Goal: Use online tool/utility: Utilize a website feature to perform a specific function

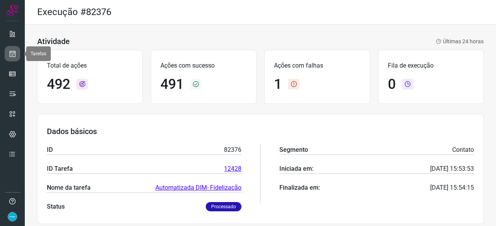
click at [10, 54] on icon at bounding box center [13, 54] width 8 height 8
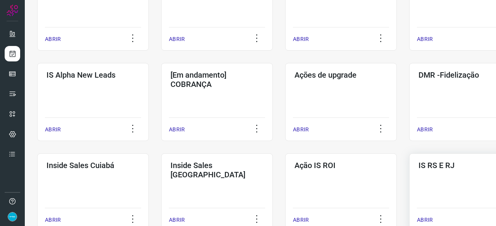
scroll to position [271, 0]
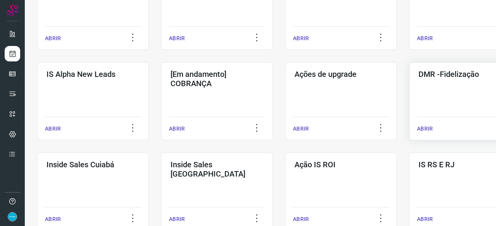
click at [428, 126] on p "ABRIR" at bounding box center [425, 129] width 16 height 8
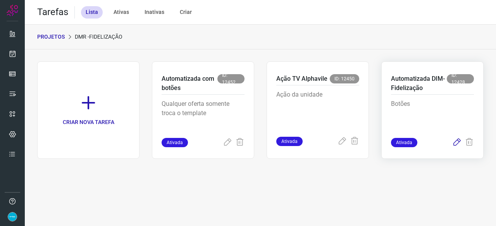
click at [454, 142] on icon at bounding box center [456, 142] width 9 height 9
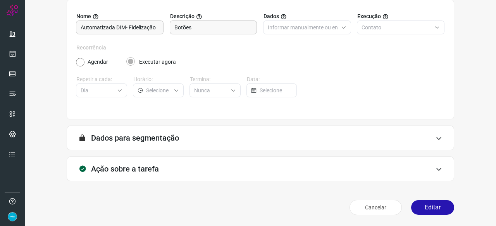
scroll to position [75, 0]
click at [422, 211] on button "Editar" at bounding box center [432, 208] width 43 height 15
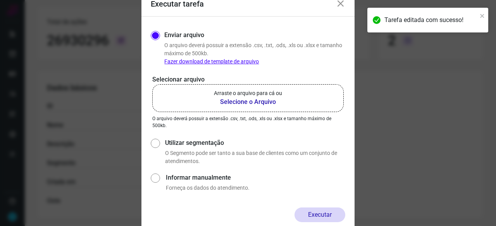
click at [250, 101] on b "Selecione o Arquivo" at bounding box center [248, 102] width 68 height 9
click at [0, 0] on input "Arraste o arquivo para cá ou Selecione o Arquivo" at bounding box center [0, 0] width 0 height 0
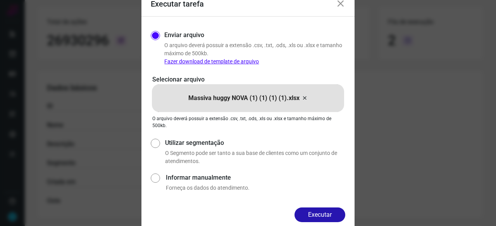
drag, startPoint x: 321, startPoint y: 214, endPoint x: 334, endPoint y: 215, distance: 13.2
click at [322, 214] on button "Executar" at bounding box center [319, 215] width 51 height 15
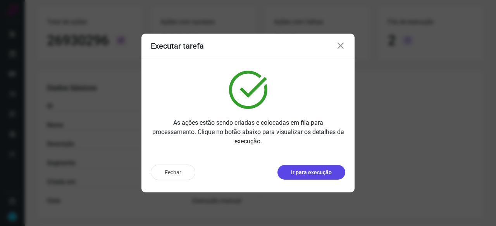
click at [301, 172] on p "Ir para execução" at bounding box center [311, 173] width 41 height 8
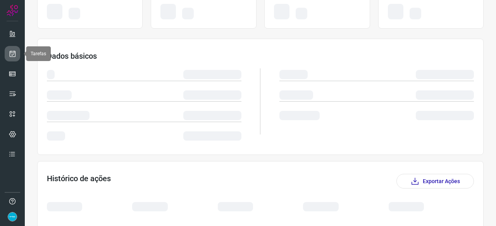
click at [12, 55] on icon at bounding box center [13, 54] width 8 height 8
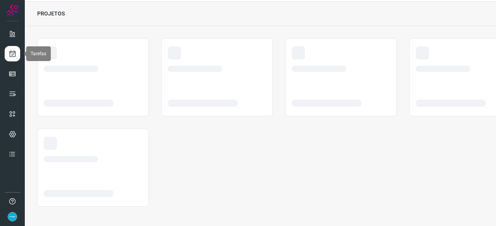
scroll to position [23, 0]
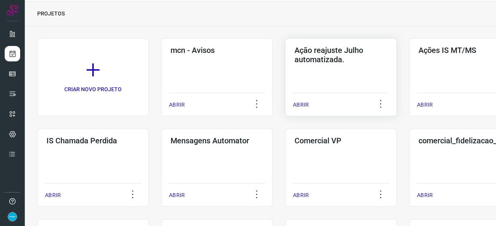
click at [296, 104] on p "ABRIR" at bounding box center [301, 105] width 16 height 8
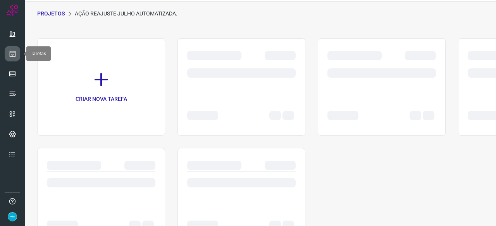
click at [12, 55] on icon at bounding box center [13, 54] width 8 height 8
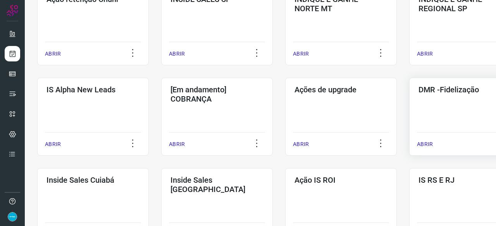
click at [427, 142] on p "ABRIR" at bounding box center [425, 145] width 16 height 8
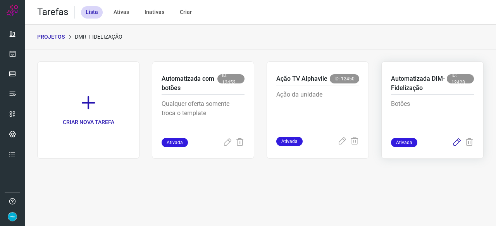
click at [453, 142] on icon at bounding box center [456, 142] width 9 height 9
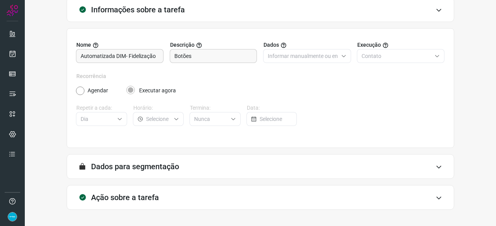
scroll to position [75, 0]
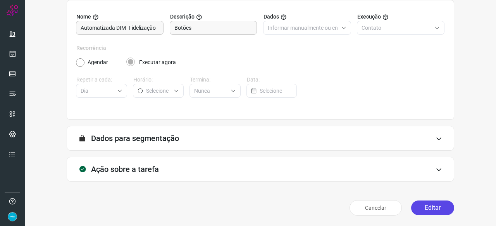
click at [428, 208] on button "Editar" at bounding box center [432, 208] width 43 height 15
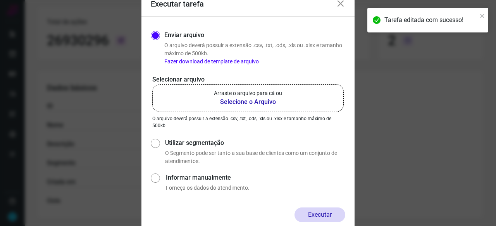
click at [231, 103] on b "Selecione o Arquivo" at bounding box center [248, 102] width 68 height 9
click at [0, 0] on input "Arraste o arquivo para cá ou Selecione o Arquivo" at bounding box center [0, 0] width 0 height 0
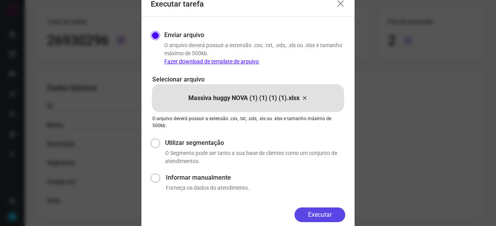
click at [324, 213] on button "Executar" at bounding box center [319, 215] width 51 height 15
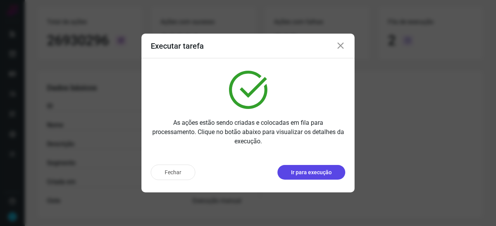
click at [312, 175] on p "Ir para execução" at bounding box center [311, 173] width 41 height 8
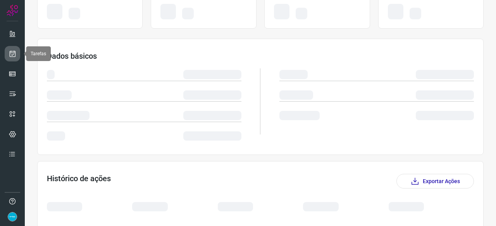
click at [10, 53] on icon at bounding box center [13, 54] width 8 height 8
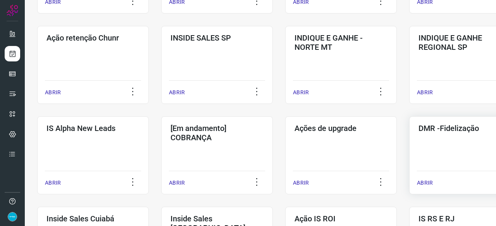
click at [427, 184] on p "ABRIR" at bounding box center [425, 183] width 16 height 8
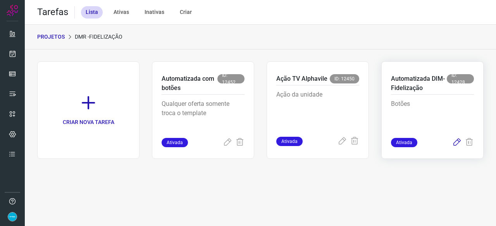
click at [456, 142] on icon at bounding box center [456, 142] width 9 height 9
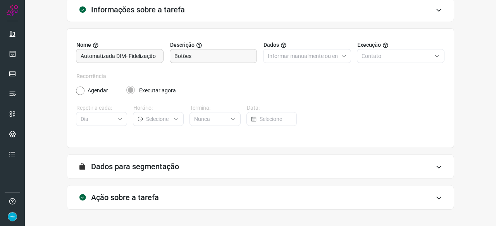
scroll to position [75, 0]
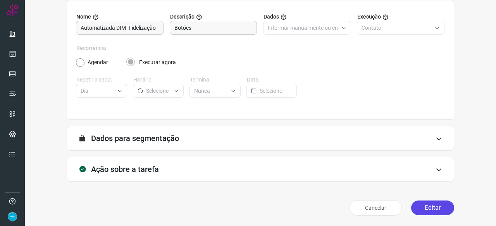
click at [438, 209] on button "Editar" at bounding box center [432, 208] width 43 height 15
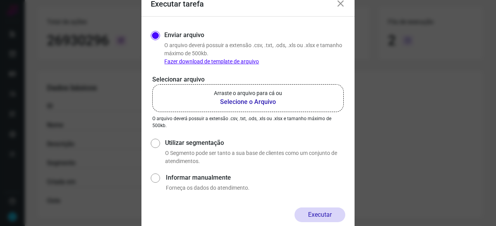
click at [255, 101] on b "Selecione o Arquivo" at bounding box center [248, 102] width 68 height 9
click at [0, 0] on input "Arraste o arquivo para cá ou Selecione o Arquivo" at bounding box center [0, 0] width 0 height 0
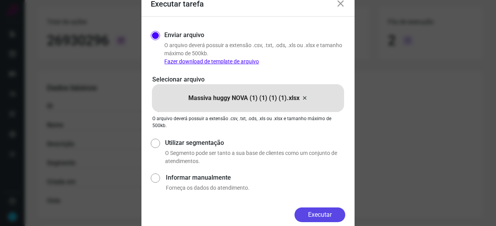
click at [323, 218] on button "Executar" at bounding box center [319, 215] width 51 height 15
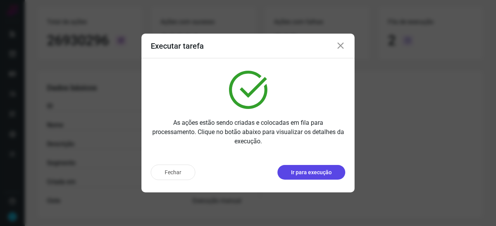
click at [309, 172] on p "Ir para execução" at bounding box center [311, 173] width 41 height 8
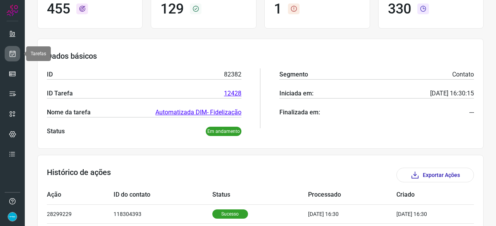
click at [11, 54] on icon at bounding box center [13, 54] width 8 height 8
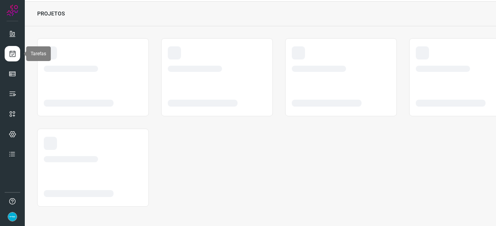
scroll to position [23, 0]
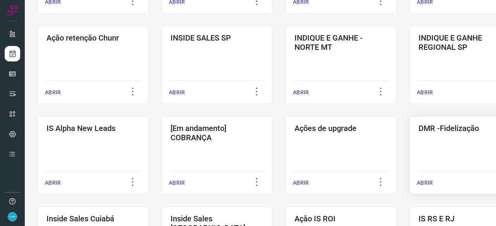
click at [420, 182] on p "ABRIR" at bounding box center [425, 183] width 16 height 8
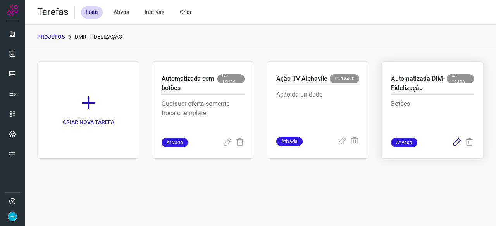
click at [456, 144] on icon at bounding box center [456, 142] width 9 height 9
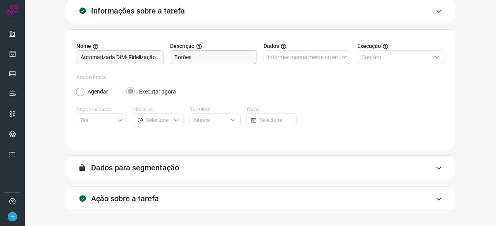
scroll to position [75, 0]
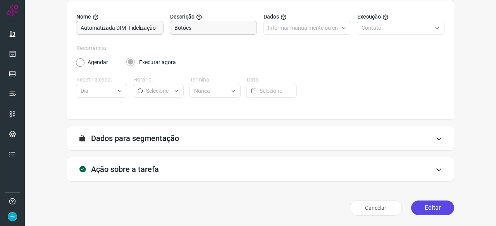
click at [441, 208] on button "Editar" at bounding box center [432, 208] width 43 height 15
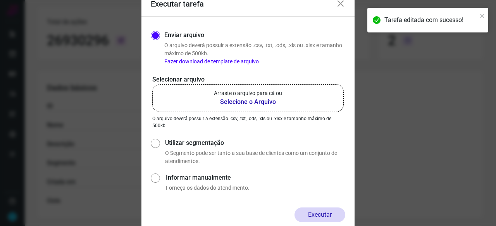
click at [245, 101] on b "Selecione o Arquivo" at bounding box center [248, 102] width 68 height 9
click at [0, 0] on input "Arraste o arquivo para cá ou Selecione o Arquivo" at bounding box center [0, 0] width 0 height 0
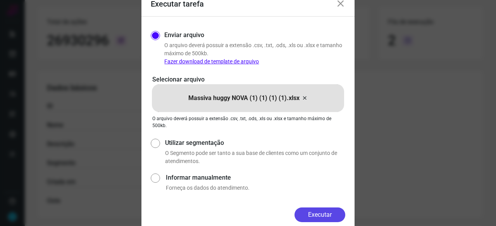
click at [329, 207] on div "Enviar arquivo O arquivo [PERSON_NAME] possuir a extensão .csv, .txt, .ods, .xl…" at bounding box center [247, 112] width 213 height 191
click at [329, 210] on button "Executar" at bounding box center [319, 215] width 51 height 15
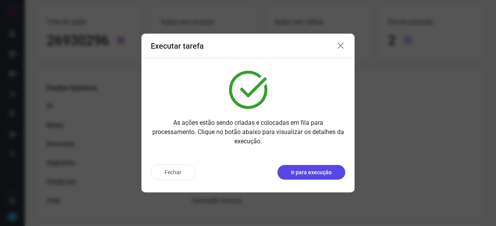
click at [321, 176] on p "Ir para execução" at bounding box center [311, 173] width 41 height 8
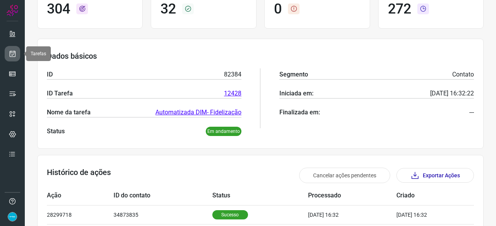
click at [13, 52] on icon at bounding box center [13, 54] width 8 height 8
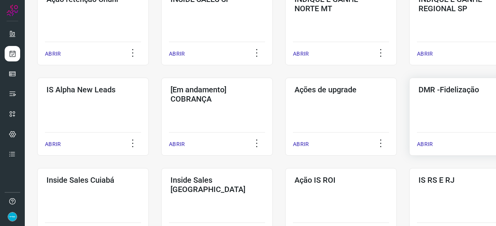
click at [424, 146] on p "ABRIR" at bounding box center [425, 145] width 16 height 8
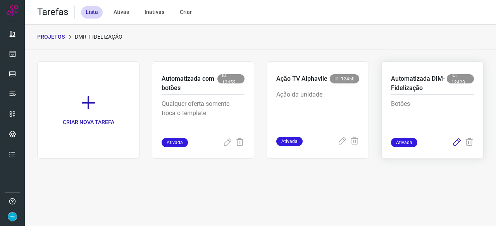
click at [454, 141] on icon at bounding box center [456, 142] width 9 height 9
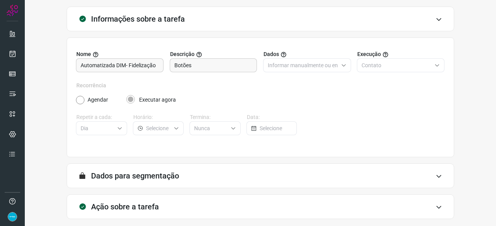
scroll to position [75, 0]
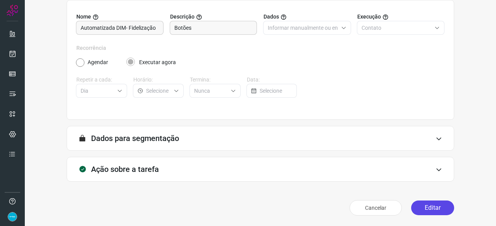
click at [427, 207] on button "Editar" at bounding box center [432, 208] width 43 height 15
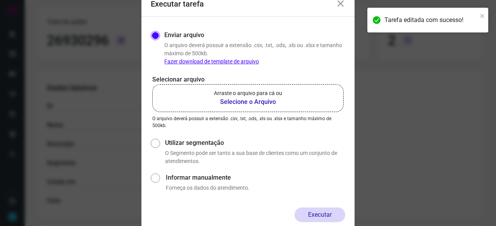
click at [252, 104] on b "Selecione o Arquivo" at bounding box center [248, 102] width 68 height 9
click at [0, 0] on input "Arraste o arquivo para cá ou Selecione o Arquivo" at bounding box center [0, 0] width 0 height 0
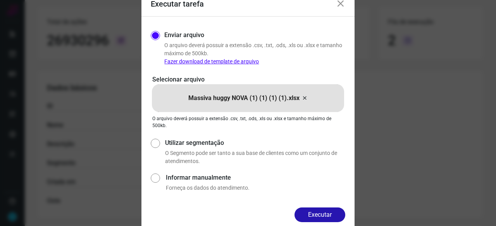
drag, startPoint x: 338, startPoint y: 217, endPoint x: 345, endPoint y: 220, distance: 7.1
click at [338, 216] on button "Executar" at bounding box center [319, 215] width 51 height 15
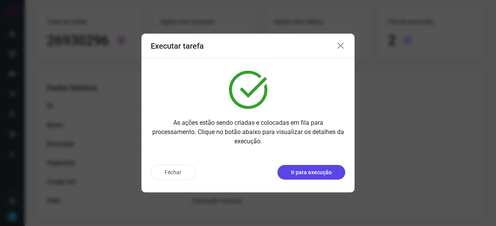
click at [318, 175] on p "Ir para execução" at bounding box center [311, 173] width 41 height 8
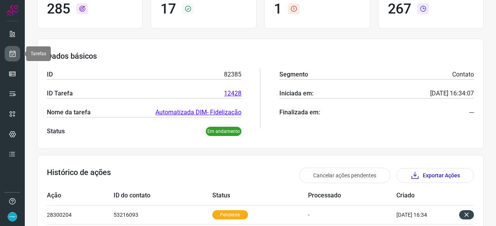
click at [14, 52] on icon at bounding box center [13, 54] width 8 height 8
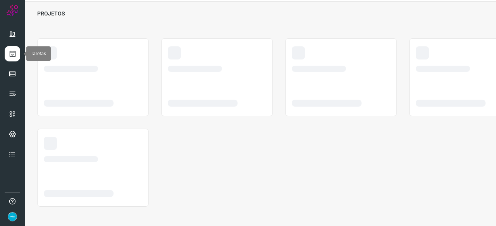
scroll to position [23, 0]
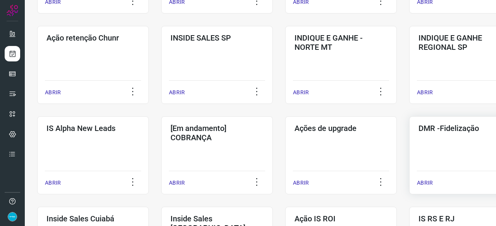
click at [423, 183] on p "ABRIR" at bounding box center [425, 183] width 16 height 8
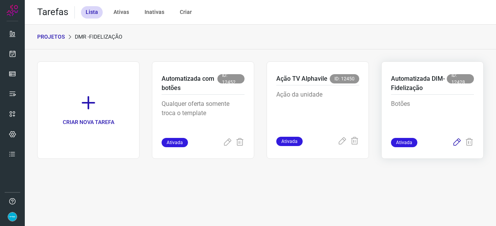
click at [458, 142] on icon at bounding box center [456, 142] width 9 height 9
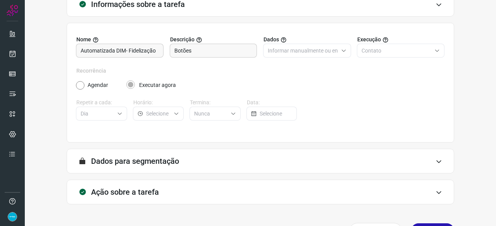
scroll to position [75, 0]
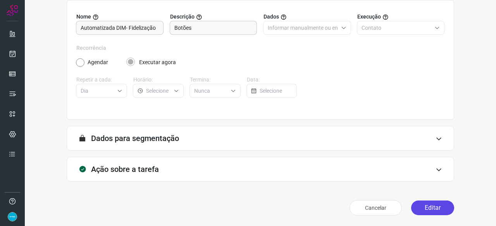
click at [434, 205] on button "Editar" at bounding box center [432, 208] width 43 height 15
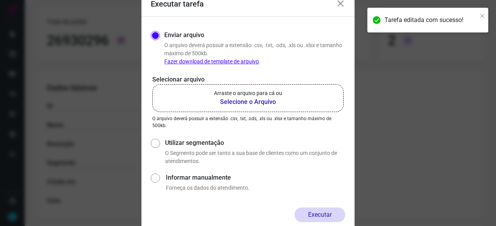
click at [237, 103] on b "Selecione o Arquivo" at bounding box center [248, 102] width 68 height 9
click at [0, 0] on input "Arraste o arquivo para cá ou Selecione o Arquivo" at bounding box center [0, 0] width 0 height 0
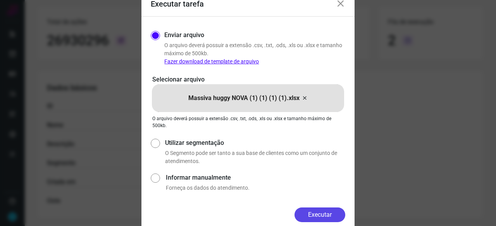
click at [329, 214] on button "Executar" at bounding box center [319, 215] width 51 height 15
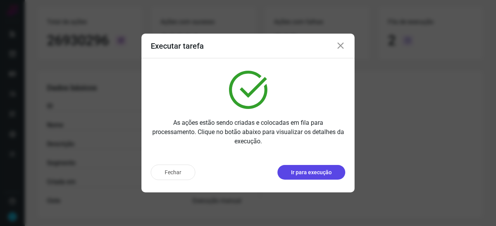
click at [327, 170] on p "Ir para execução" at bounding box center [311, 173] width 41 height 8
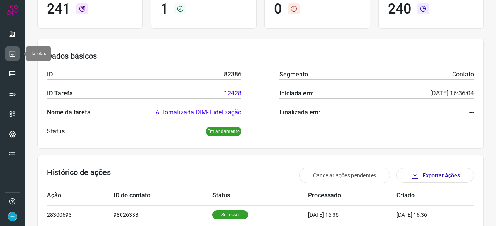
click at [12, 51] on icon at bounding box center [13, 54] width 8 height 8
